Goal: Task Accomplishment & Management: Manage account settings

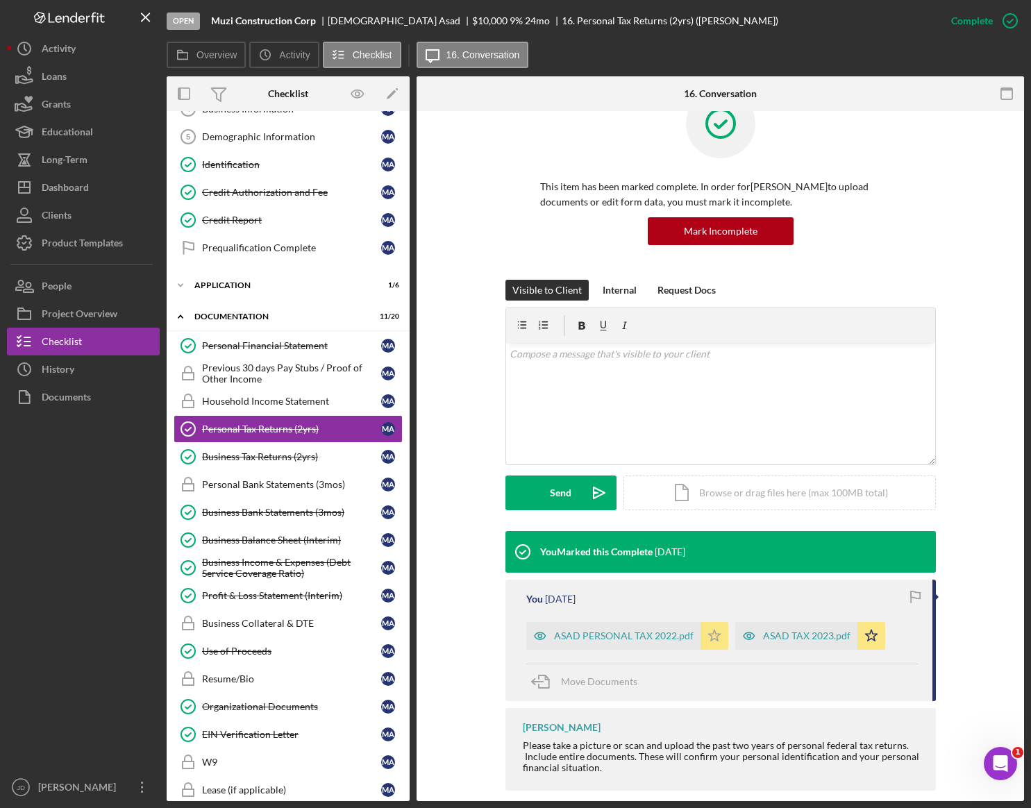
scroll to position [47, 0]
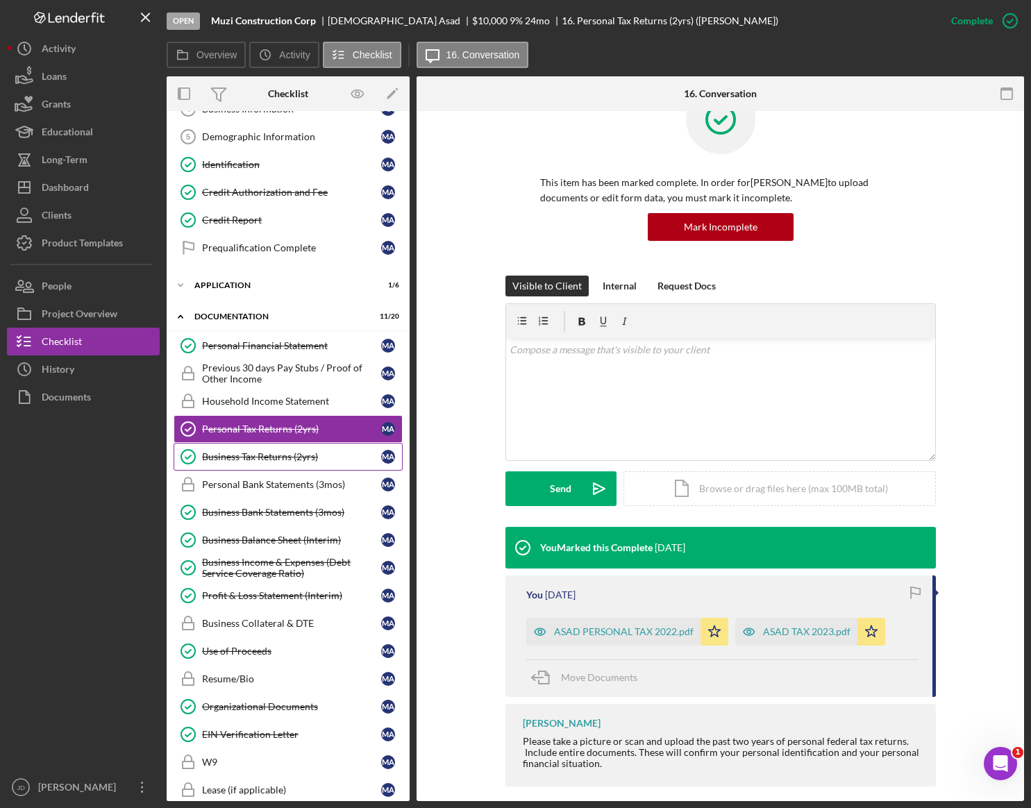
click at [263, 457] on div "Business Tax Returns (2yrs)" at bounding box center [291, 456] width 179 height 11
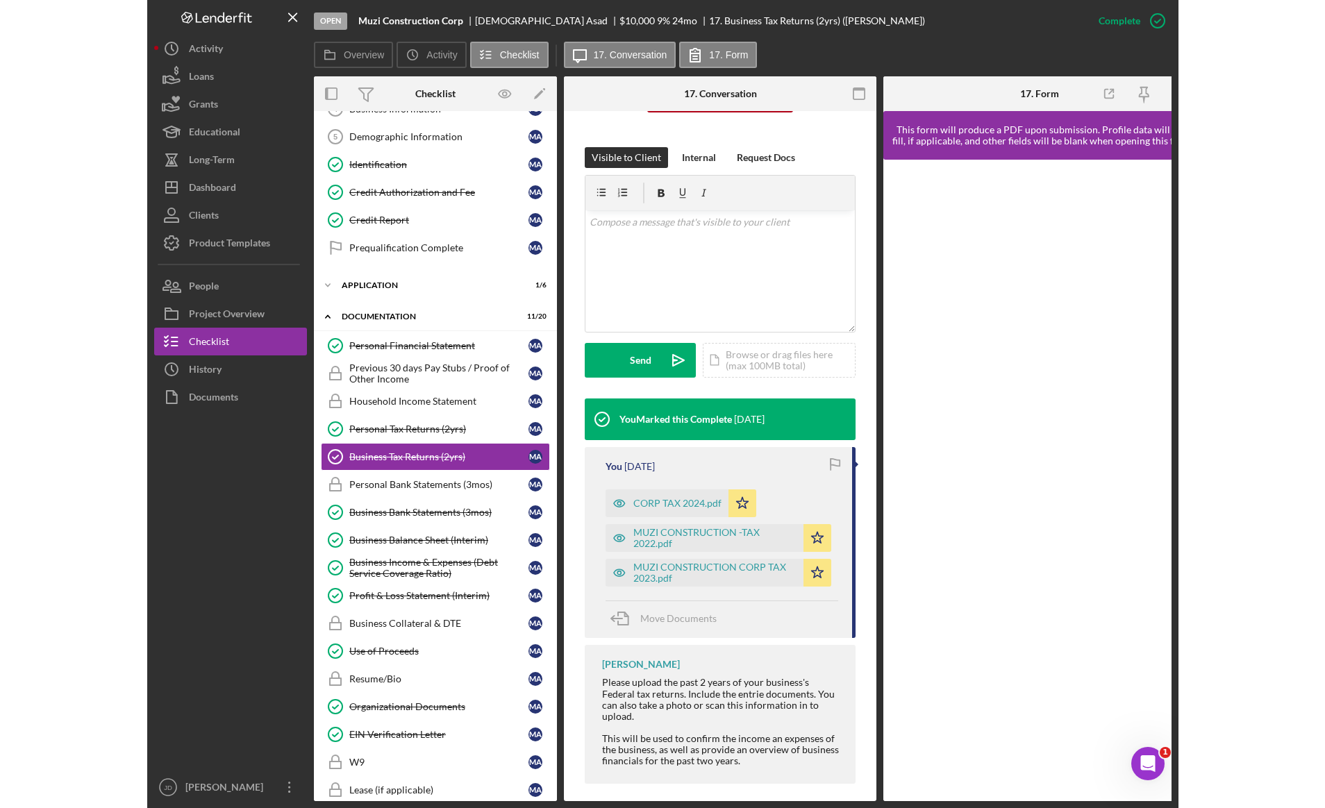
scroll to position [206, 0]
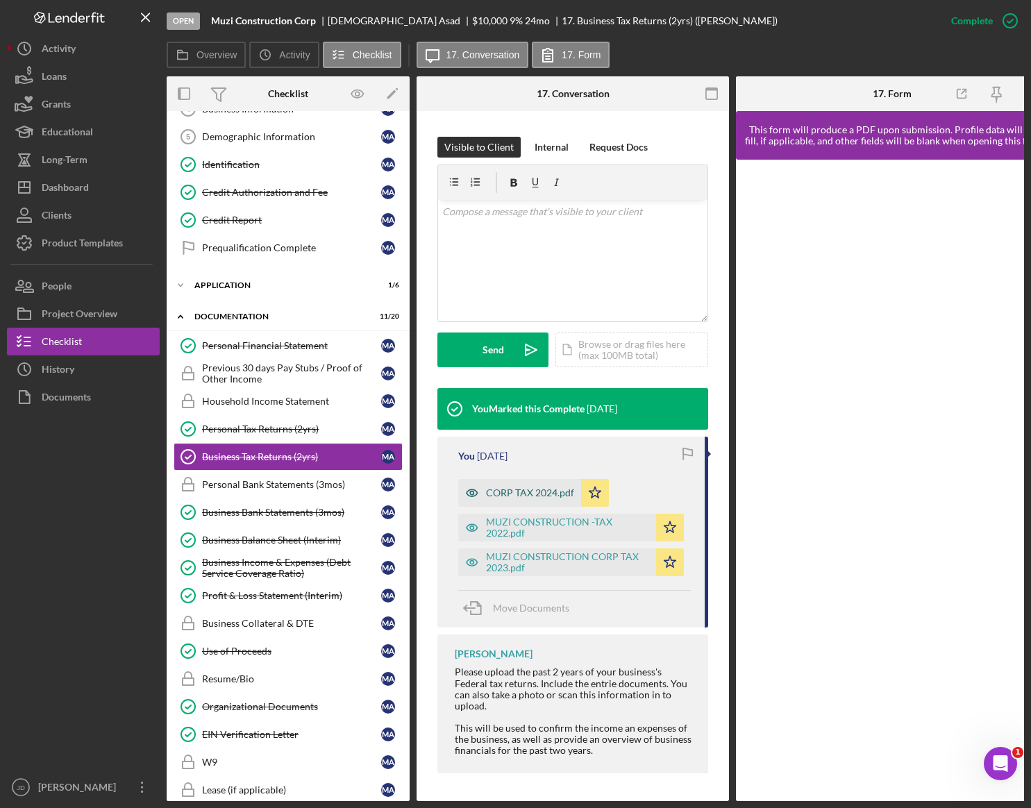
click at [516, 487] on div "CORP TAX 2024.pdf" at bounding box center [530, 492] width 88 height 11
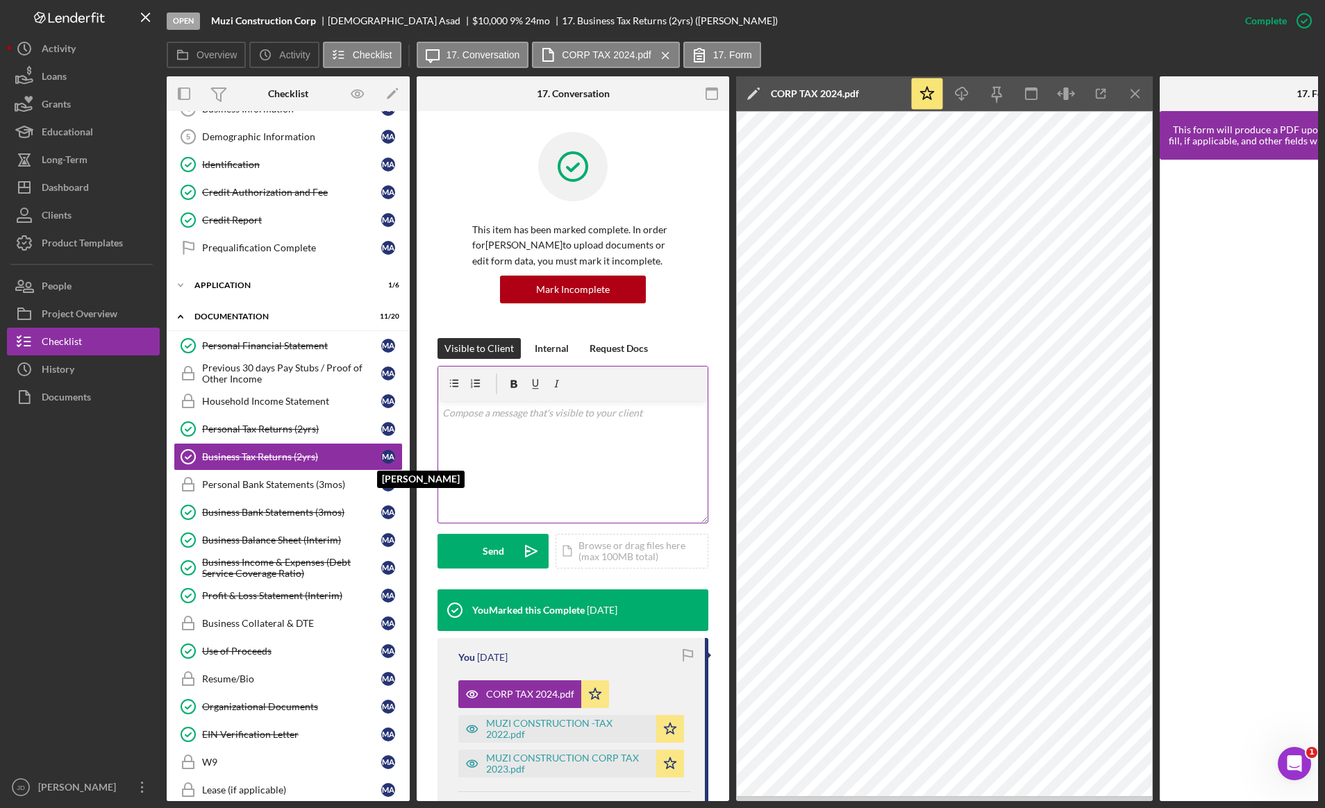
scroll to position [0, 0]
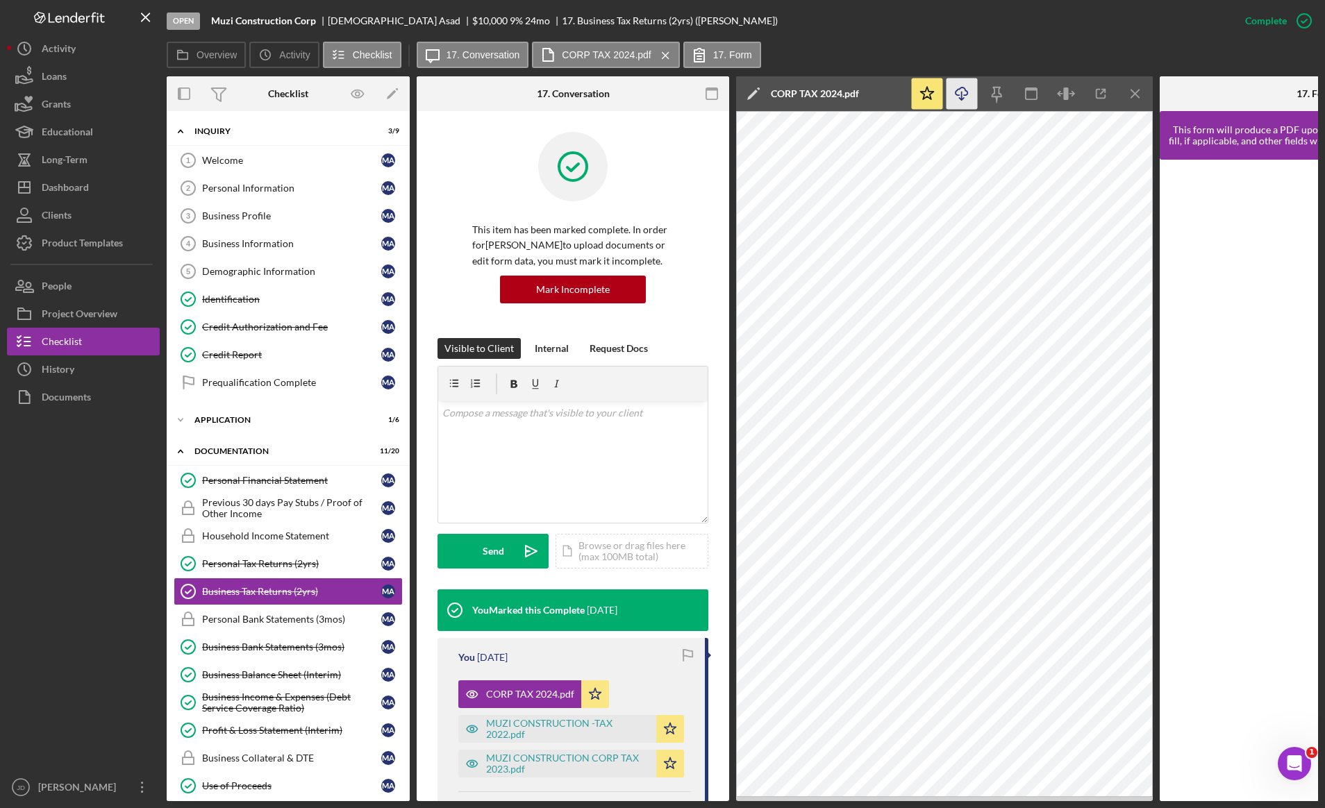
click at [966, 94] on icon "button" at bounding box center [961, 91] width 12 height 8
click at [966, 47] on div "Overview Icon/History Activity Checklist Icon/Message 17. Conversation CORP TAX…" at bounding box center [742, 56] width 1151 height 28
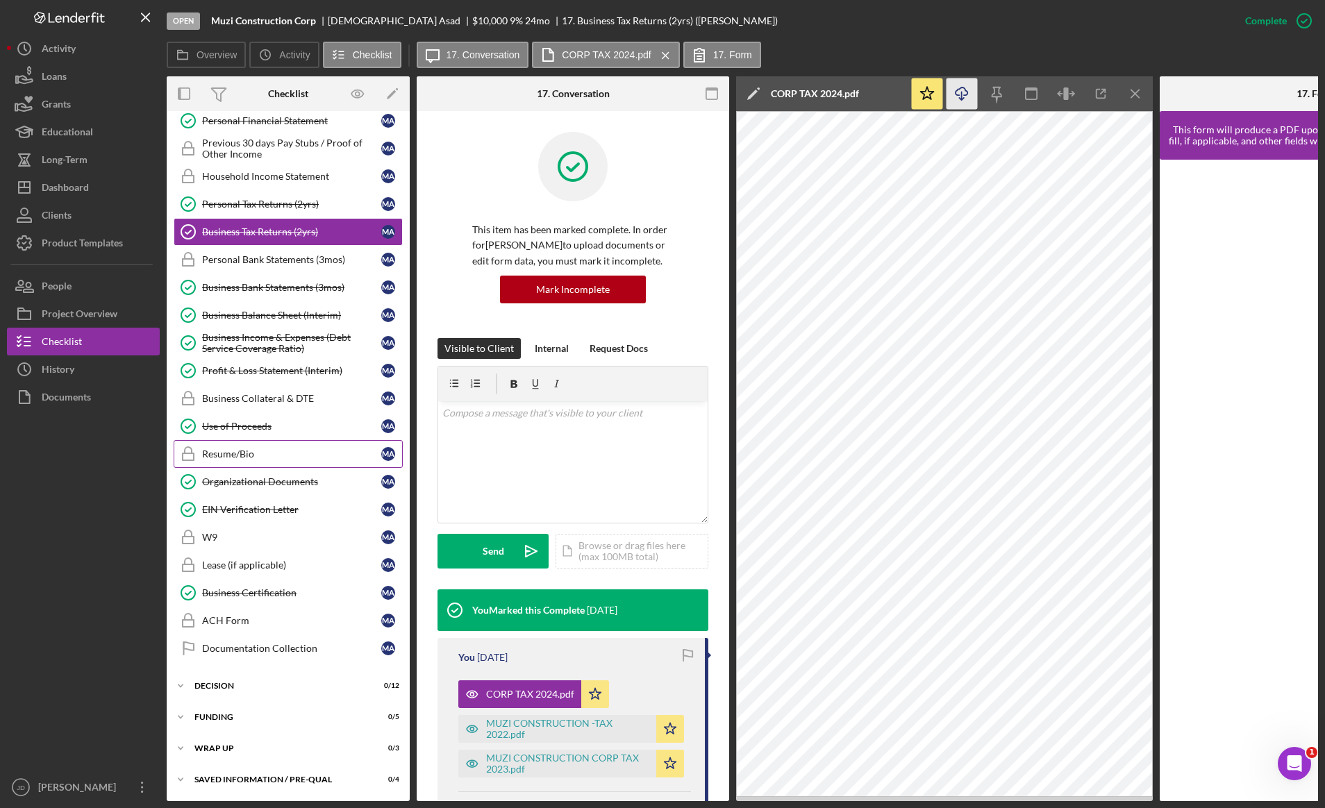
scroll to position [361, 0]
click at [517, 696] on div "CORP TAX 2024.pdf" at bounding box center [530, 694] width 88 height 11
